Goal: Information Seeking & Learning: Learn about a topic

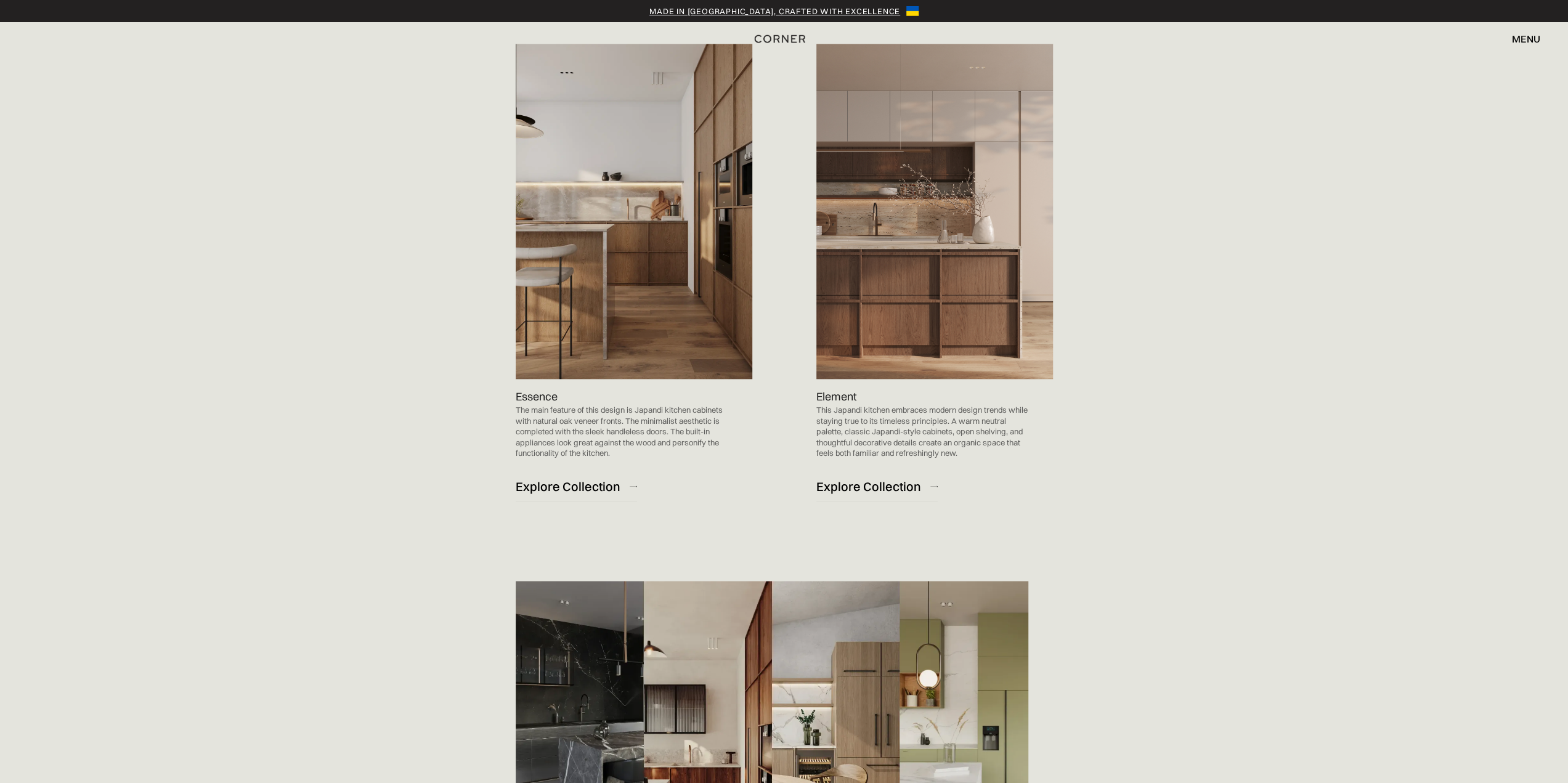
scroll to position [1478, 0]
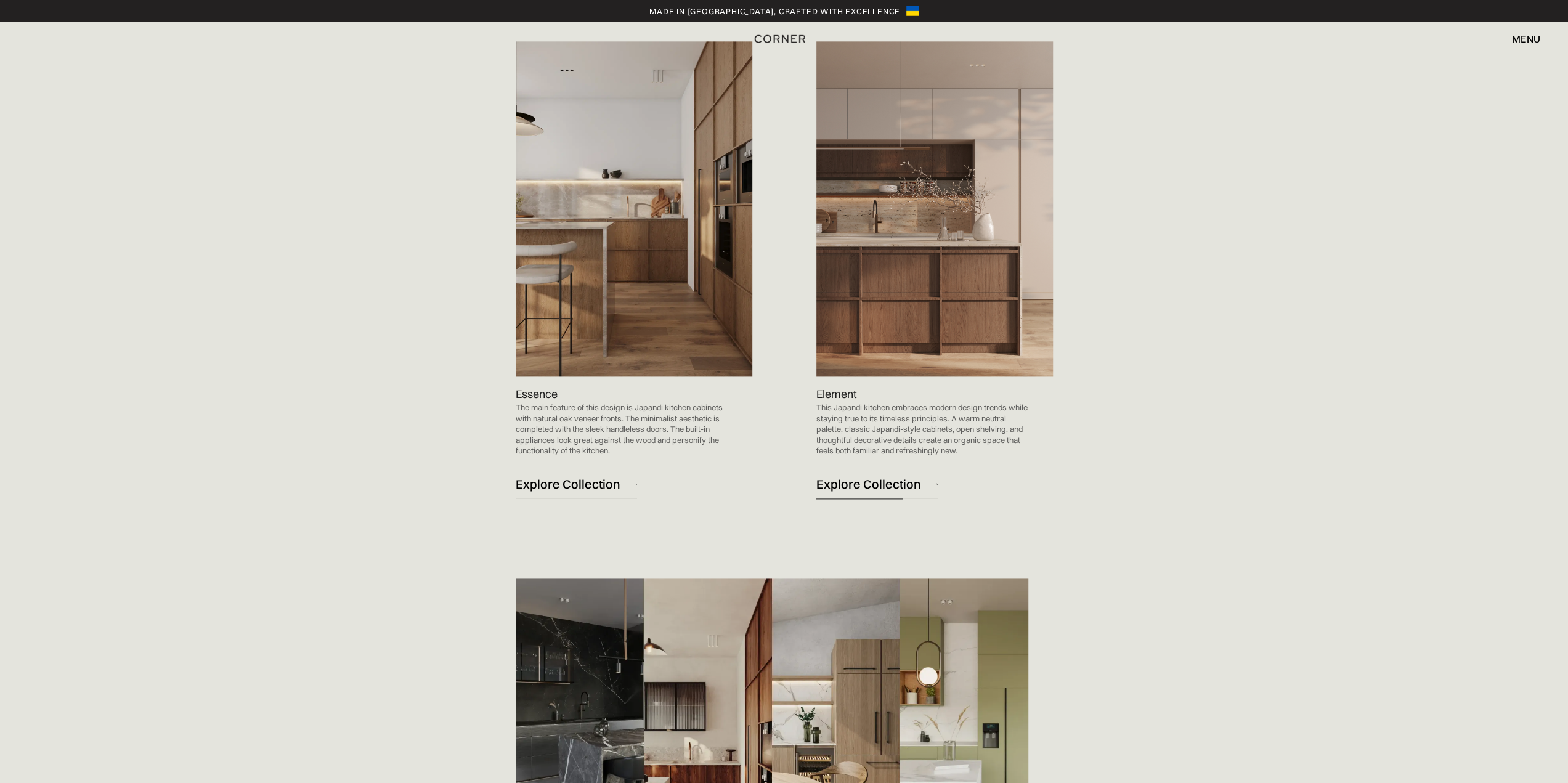
click at [904, 490] on div "Explore Collection" at bounding box center [868, 483] width 105 height 16
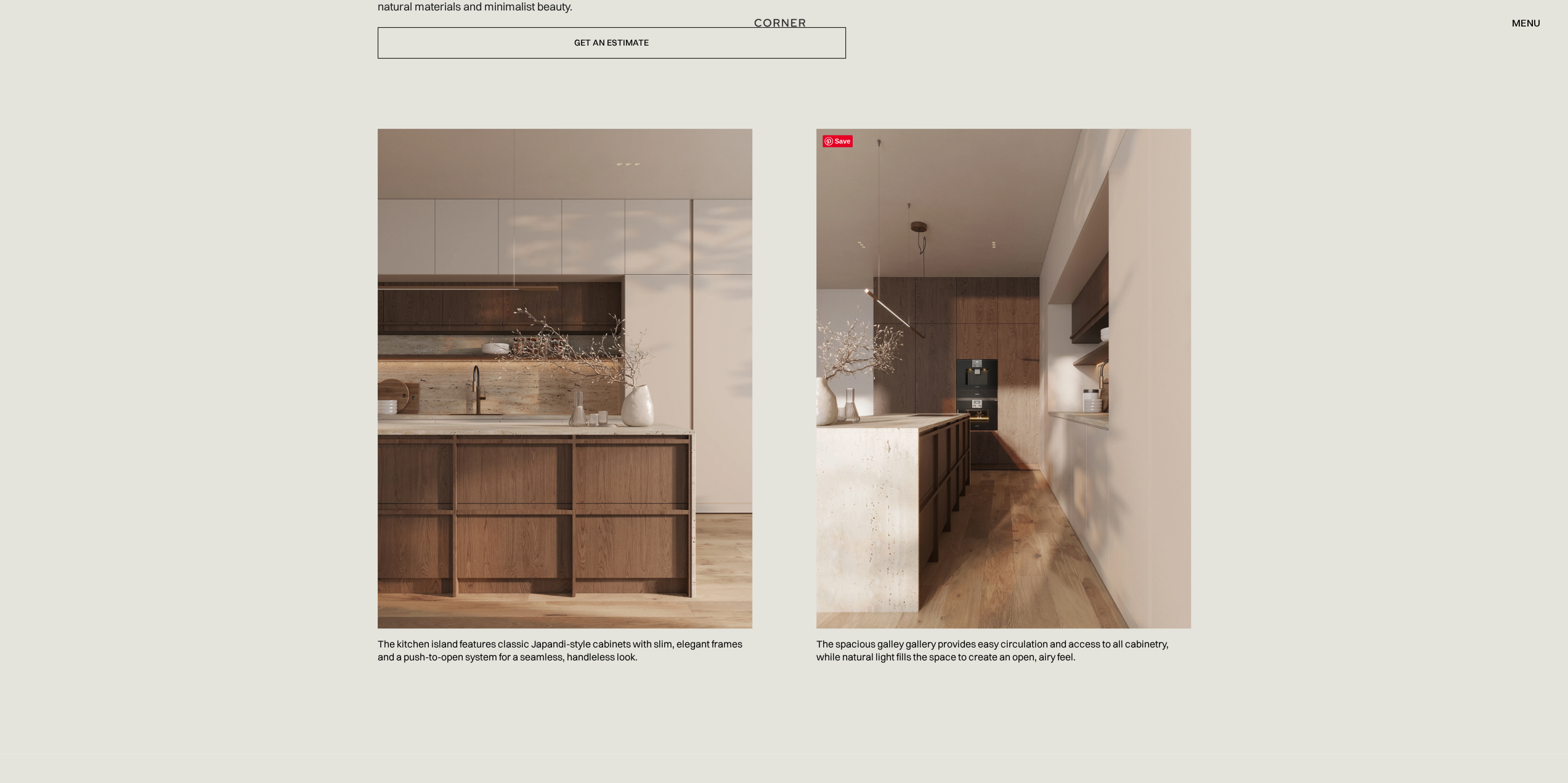
scroll to position [740, 0]
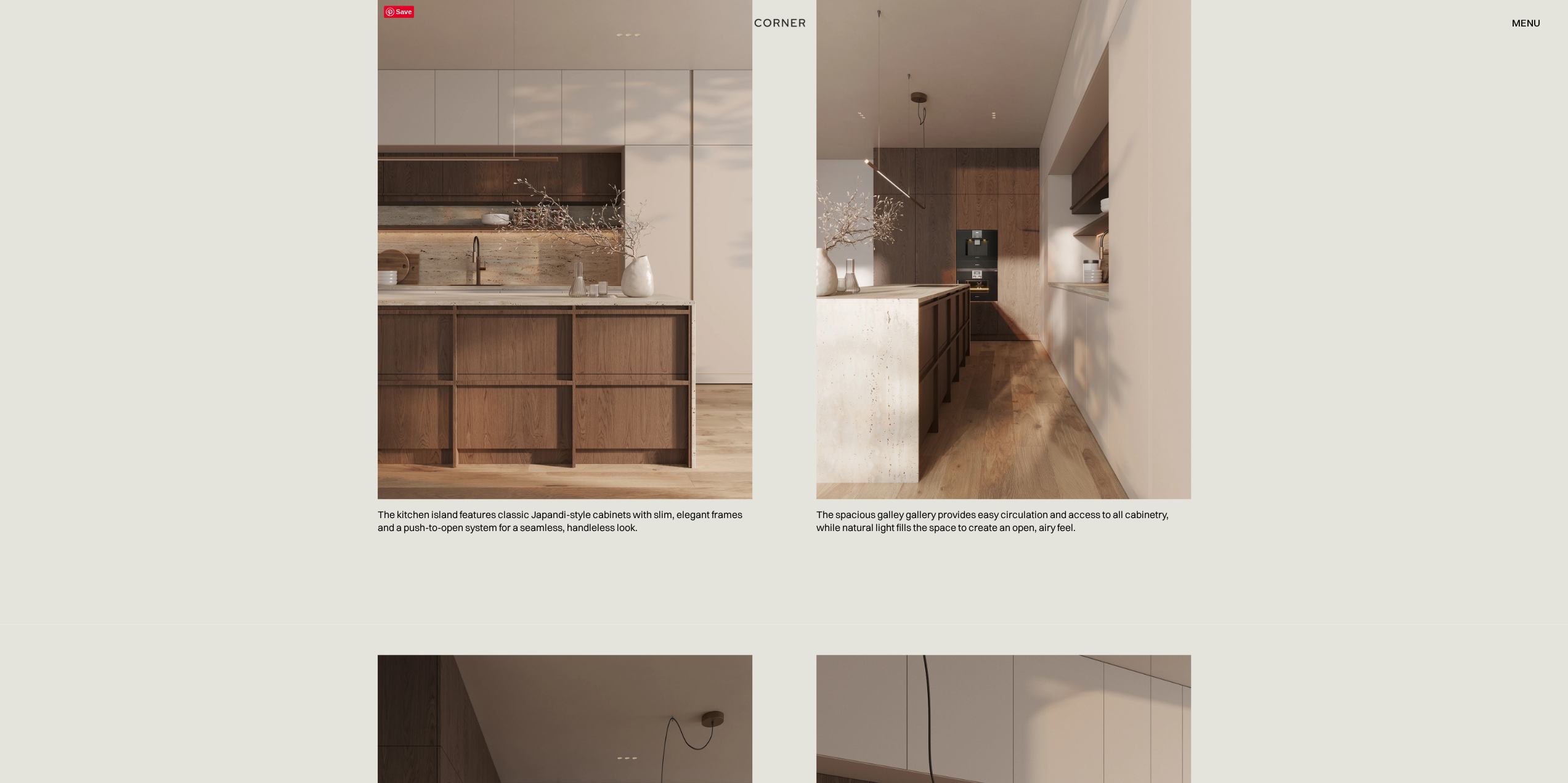
click at [455, 426] on img at bounding box center [565, 249] width 374 height 500
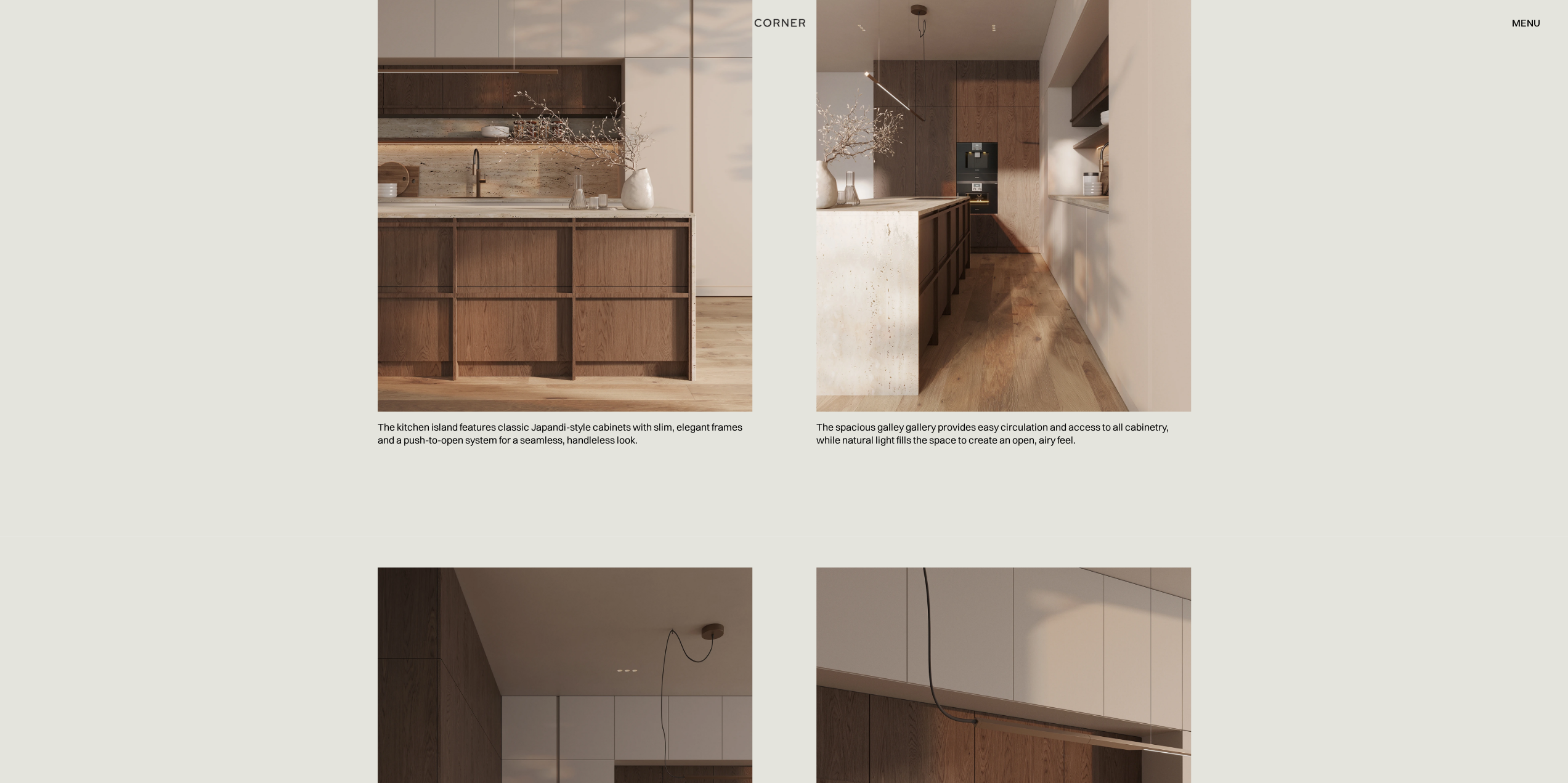
scroll to position [801, 0]
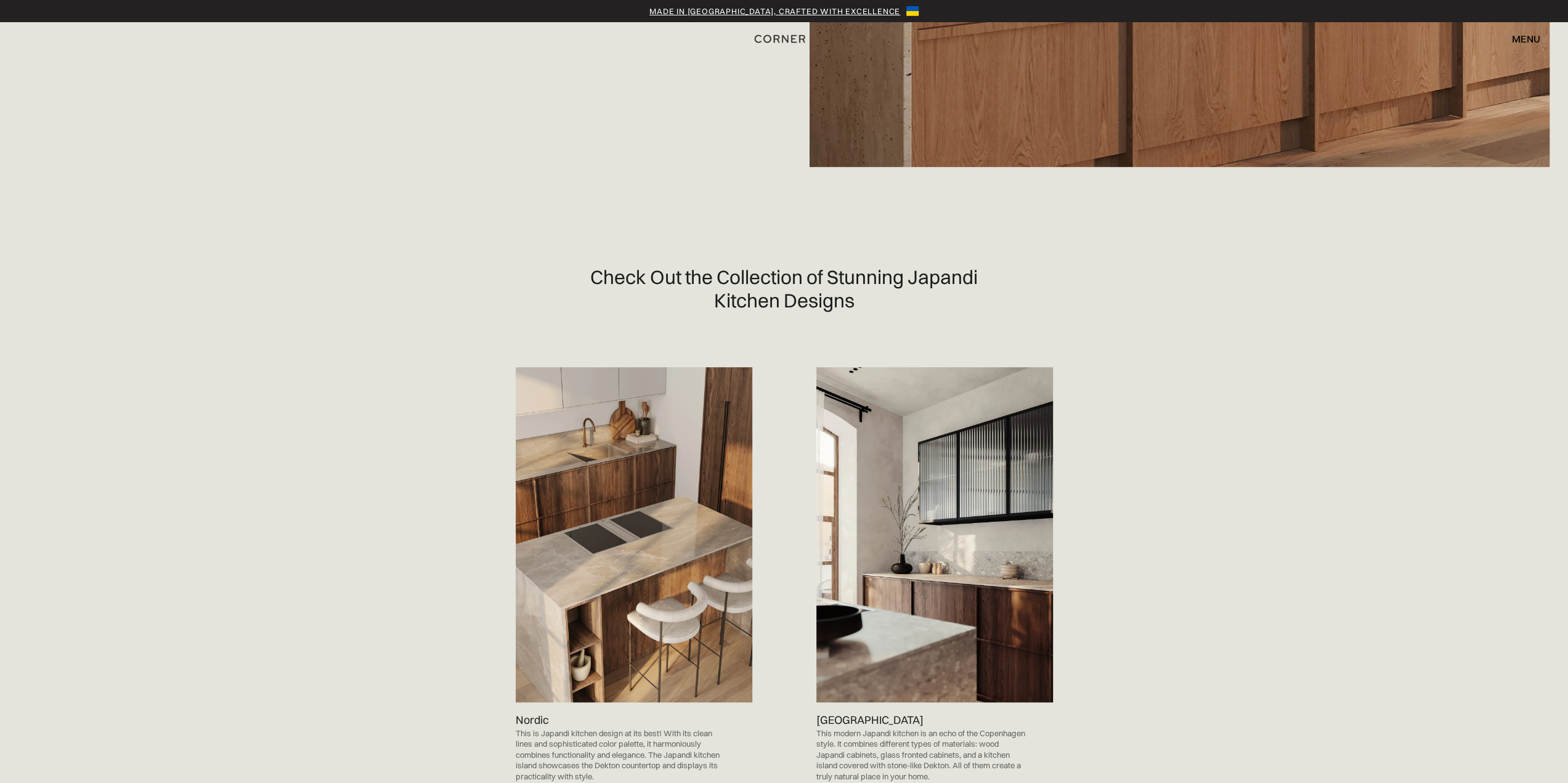
scroll to position [616, 0]
